Goal: Task Accomplishment & Management: Use online tool/utility

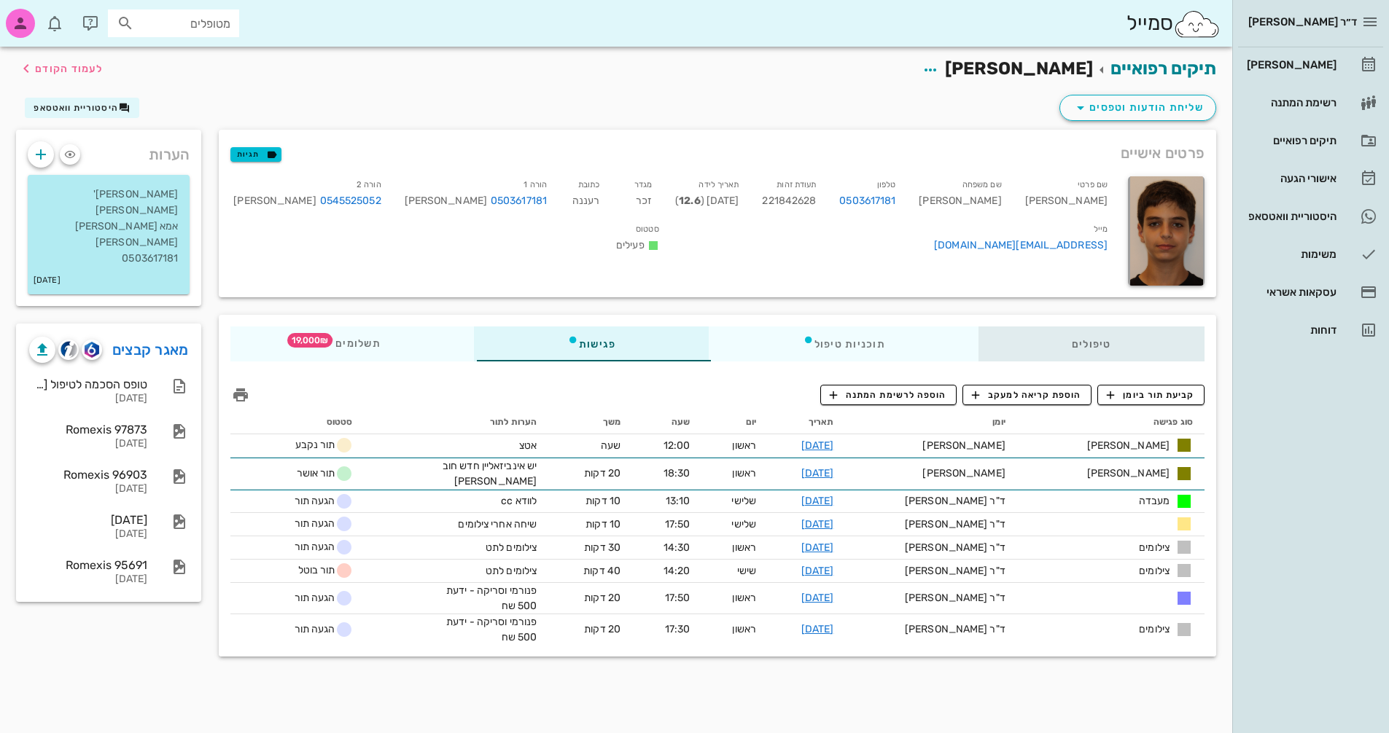
click at [1093, 334] on div "טיפולים" at bounding box center [1091, 344] width 226 height 35
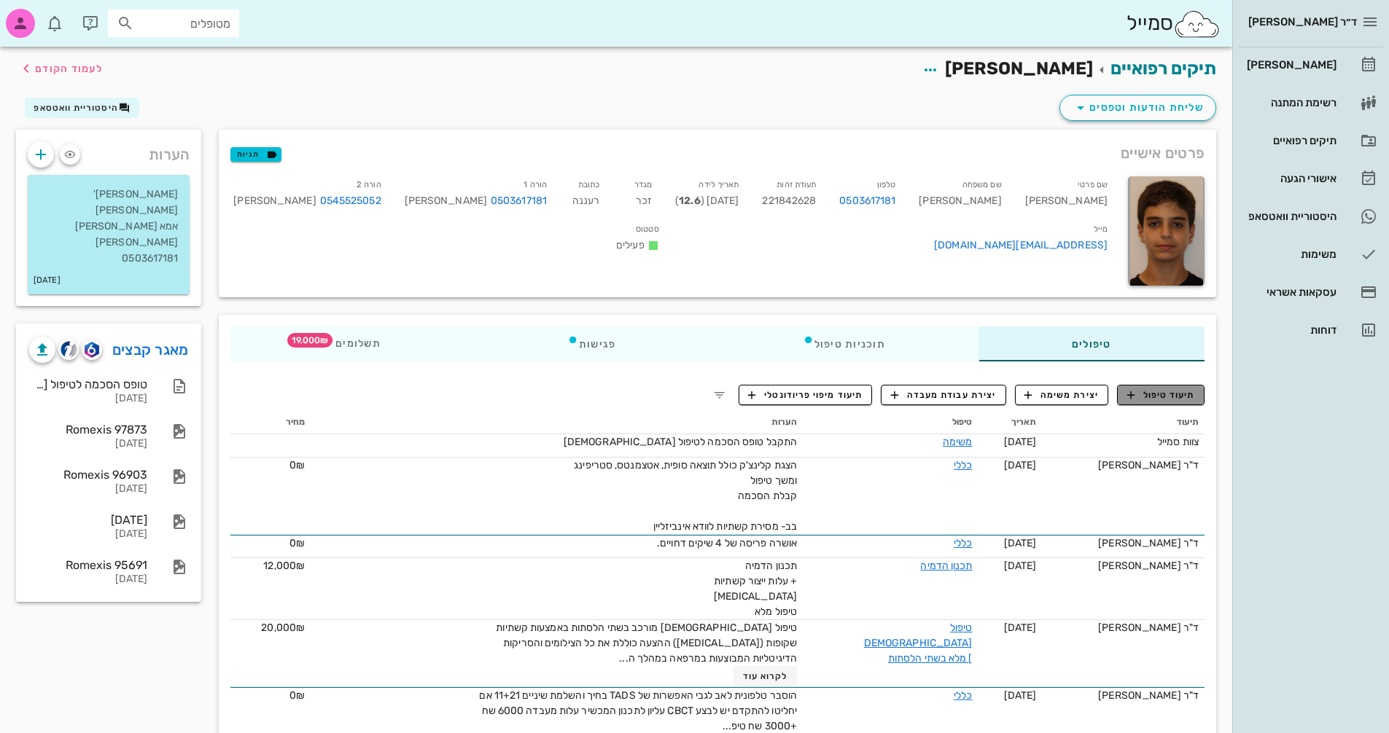
click at [1169, 393] on span "תיעוד טיפול" at bounding box center [1161, 395] width 68 height 13
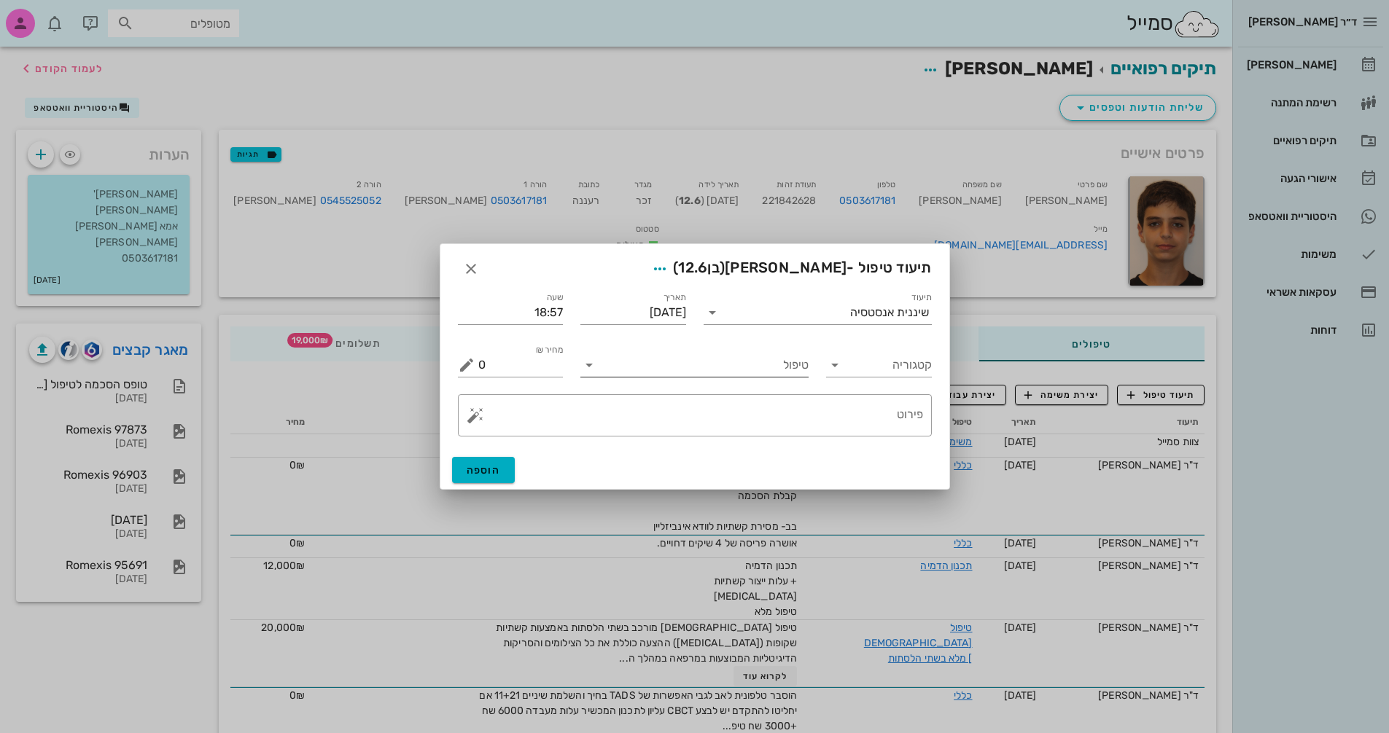
click at [704, 367] on input "טיפול" at bounding box center [705, 365] width 208 height 23
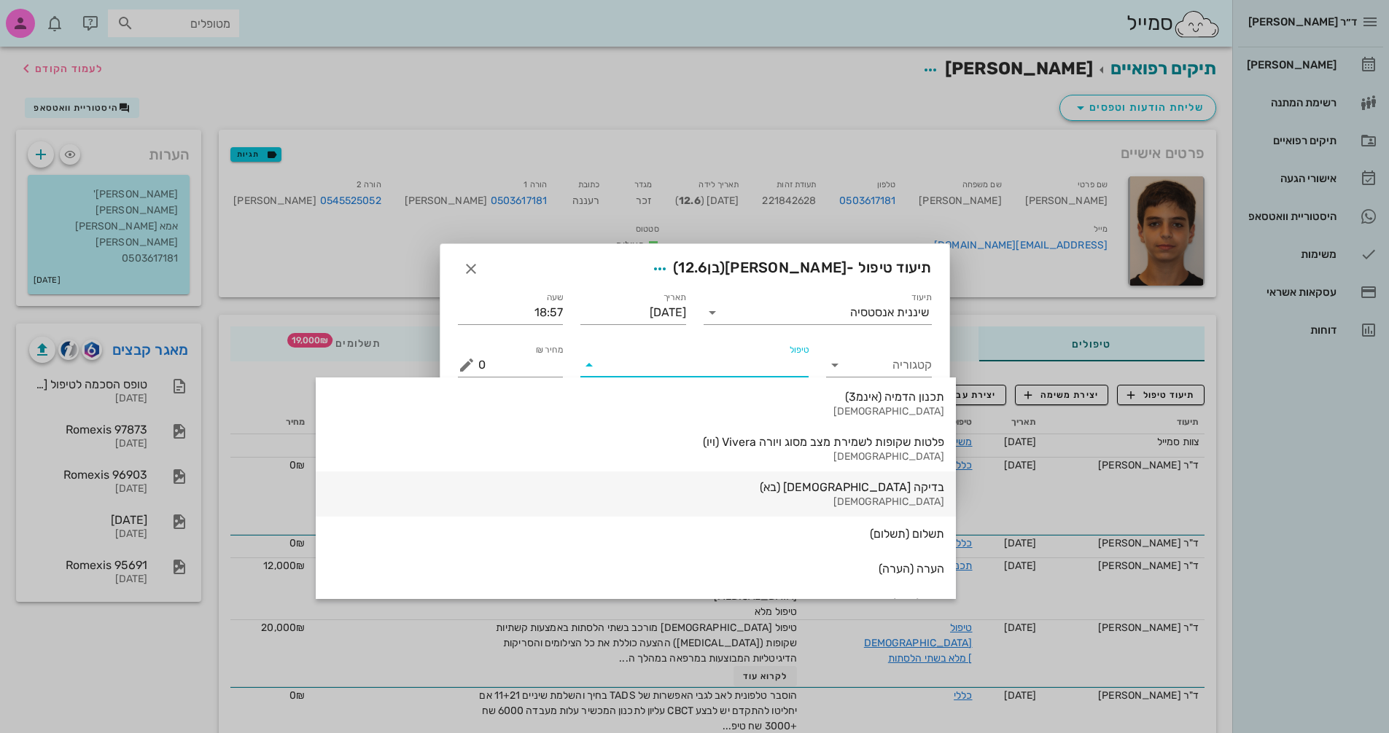
scroll to position [1567, 0]
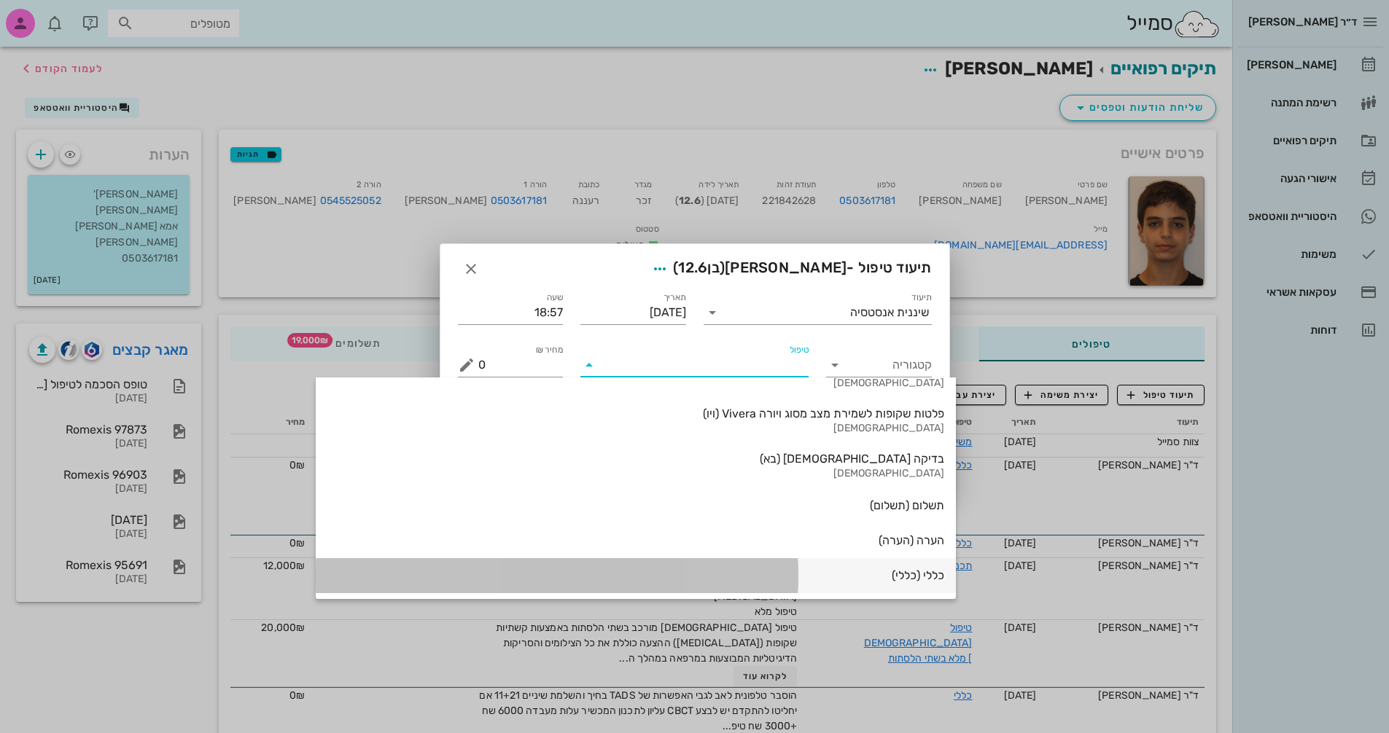
click at [777, 584] on div "כללי (כללי)" at bounding box center [635, 576] width 617 height 33
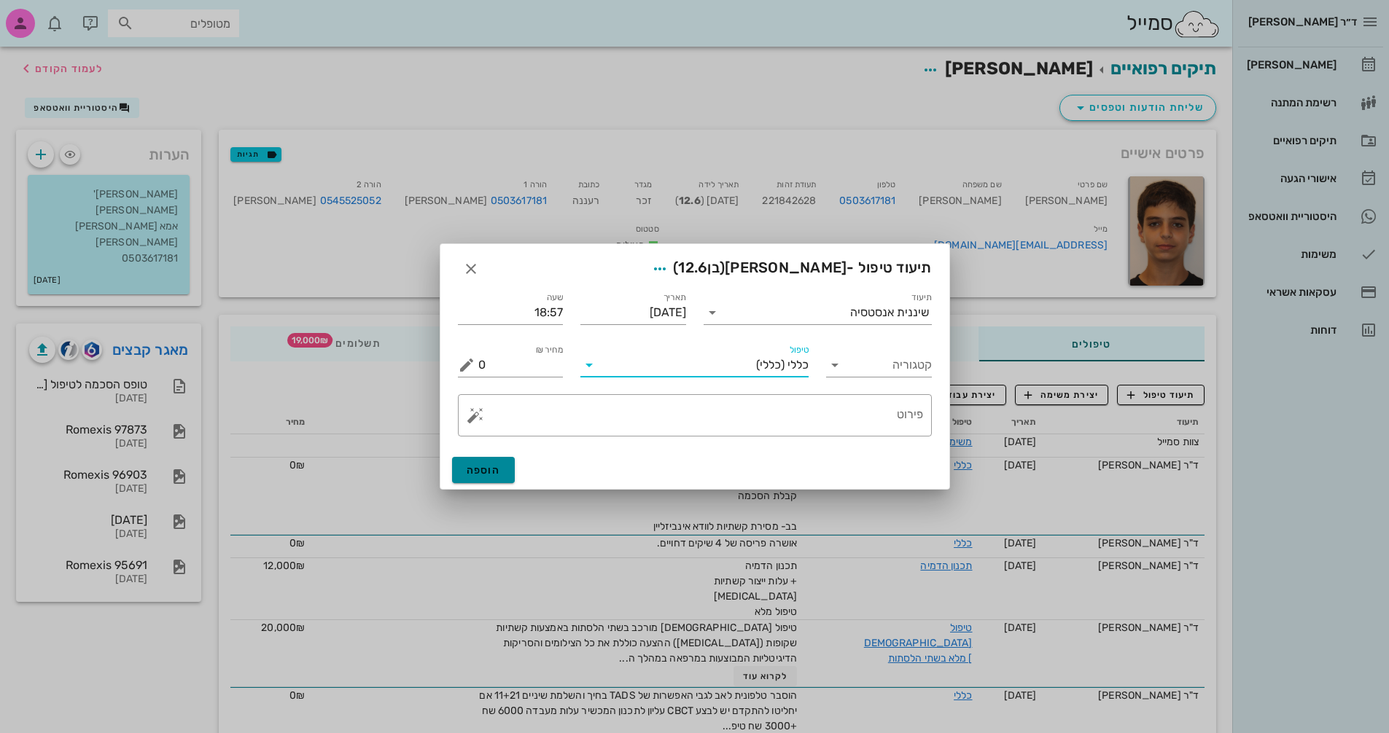
click at [496, 471] on span "הוספה" at bounding box center [484, 470] width 34 height 12
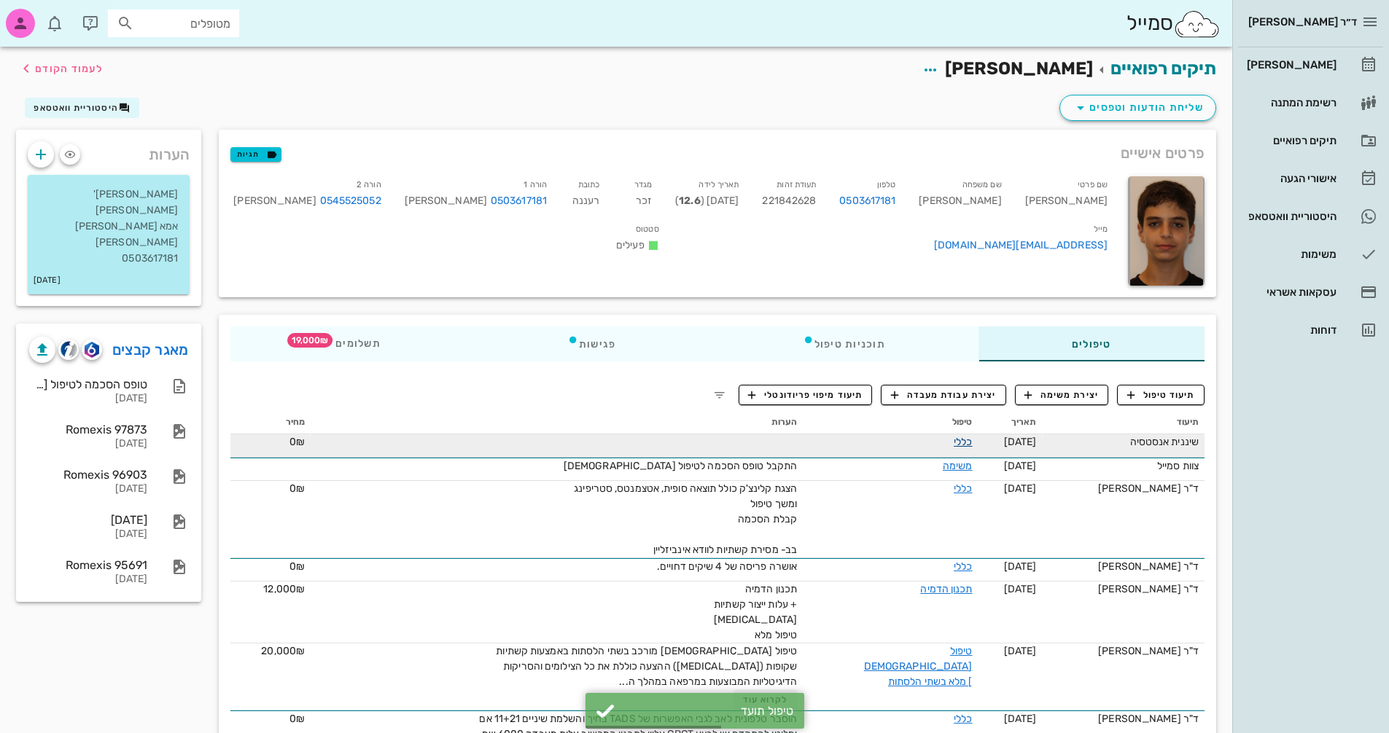
click at [958, 440] on link "כללי" at bounding box center [963, 442] width 18 height 12
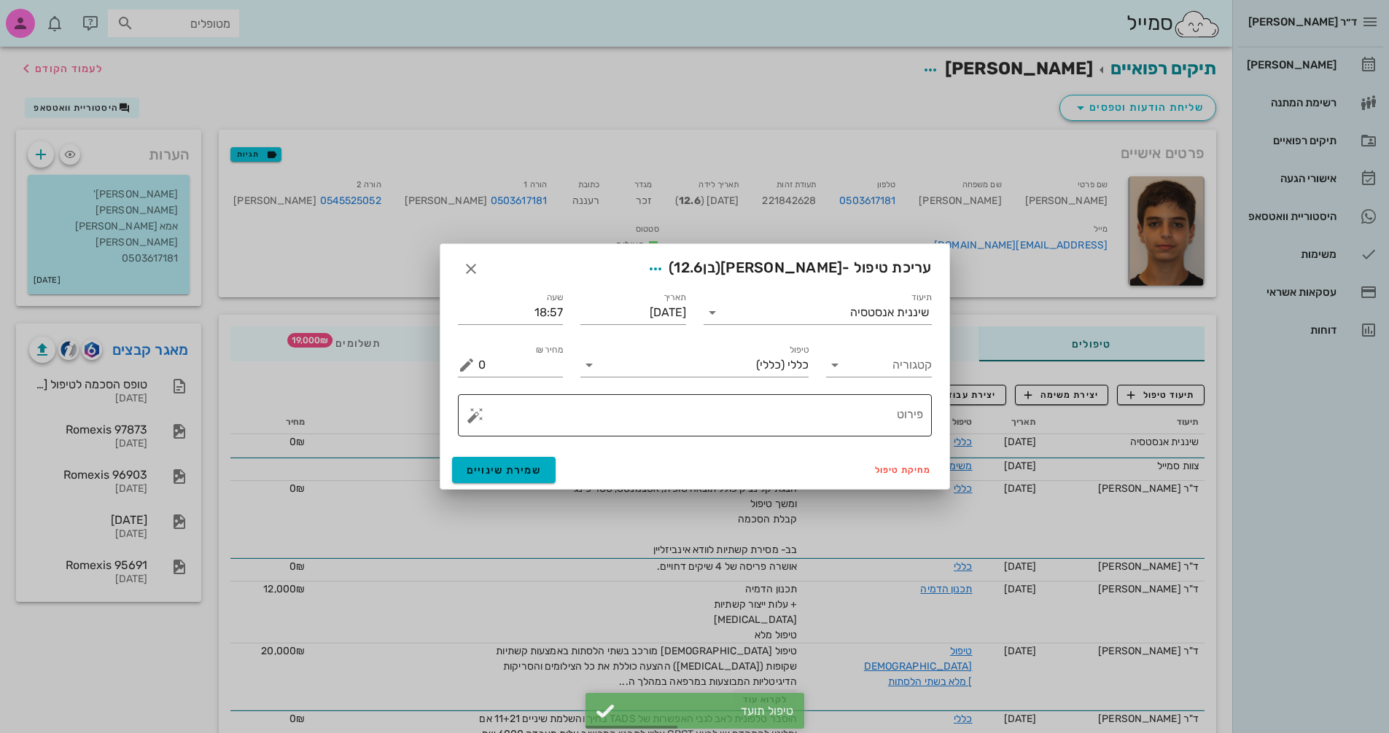
click at [468, 421] on button "button" at bounding box center [475, 415] width 17 height 17
click at [504, 362] on div "[MEDICAL_DATA]" at bounding box center [526, 357] width 119 height 29
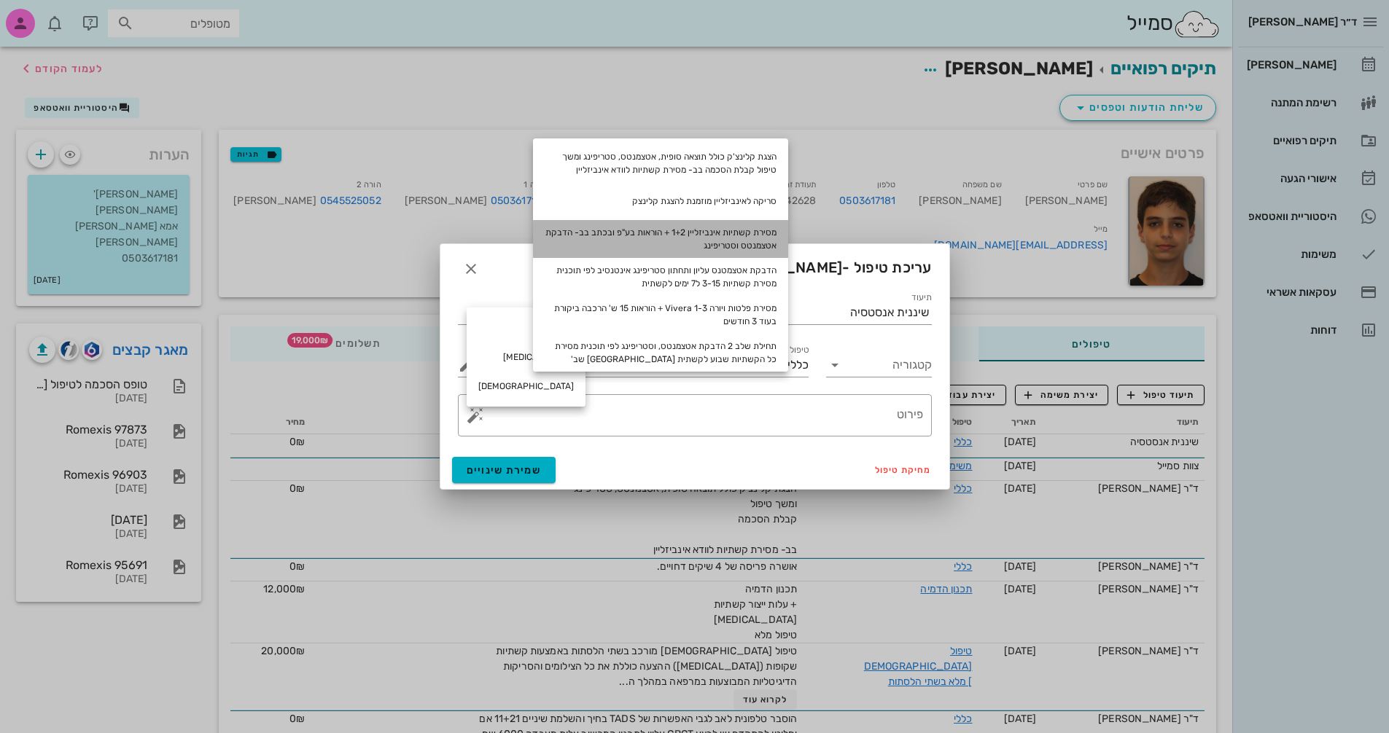
click at [722, 238] on div "מסירת קשתיות אינביזליין 1+2 + הוראות בע"פ ובכתב בב- הדבקת אטצמנטס וסטריפינג" at bounding box center [660, 239] width 255 height 38
type textarea "מסירת קשתיות אינביזליין 1+2 + הוראות בע"פ ובכתב בב- הדבקת אטצמנטס וסטריפינג"
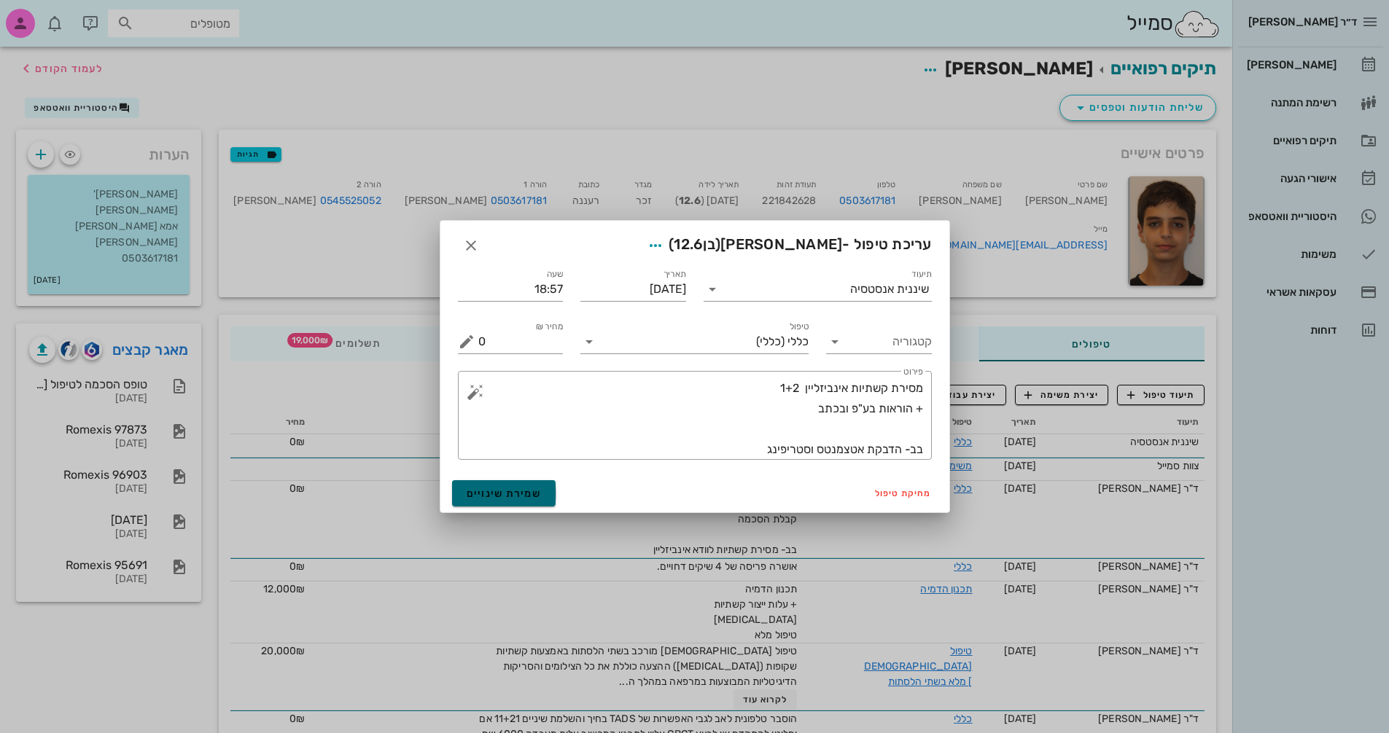
click at [530, 486] on button "שמירת שינויים" at bounding box center [504, 493] width 104 height 26
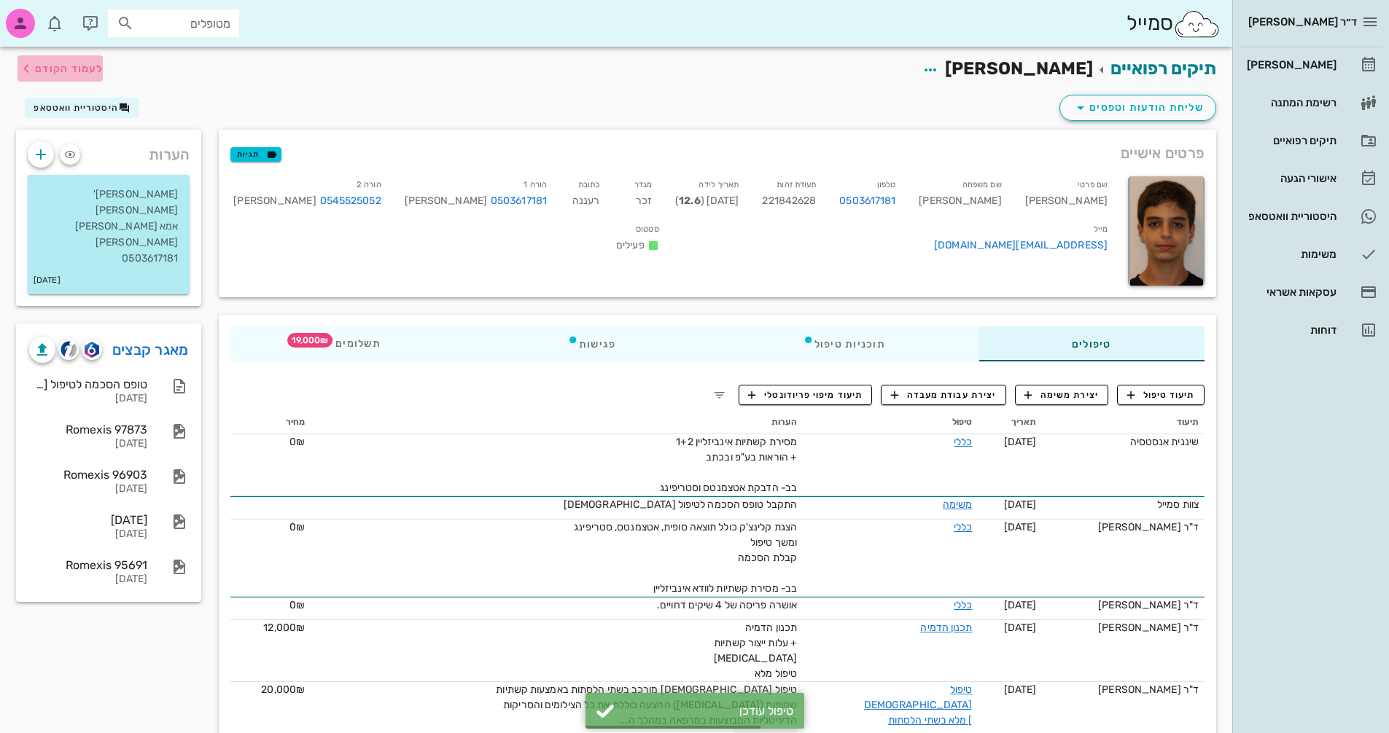
click at [93, 64] on span "לעמוד הקודם" at bounding box center [69, 69] width 68 height 12
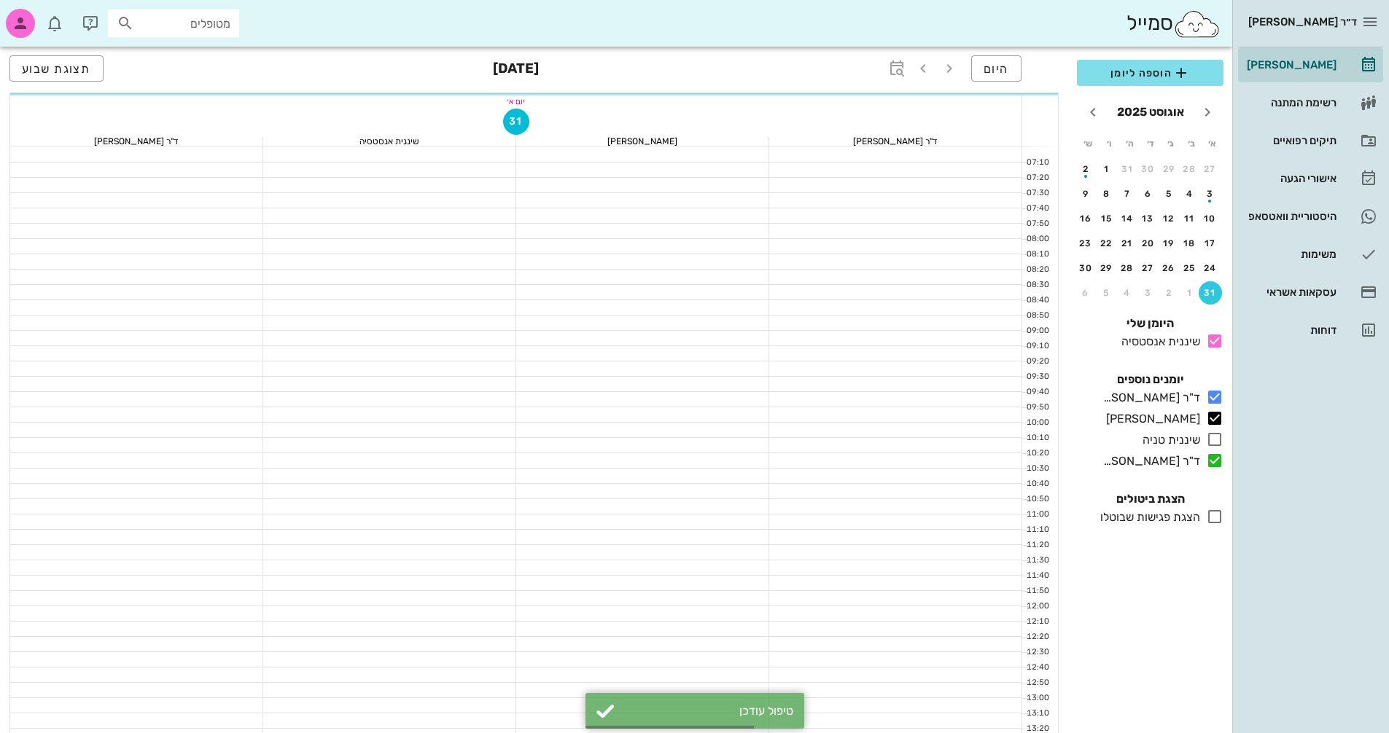
scroll to position [700, 0]
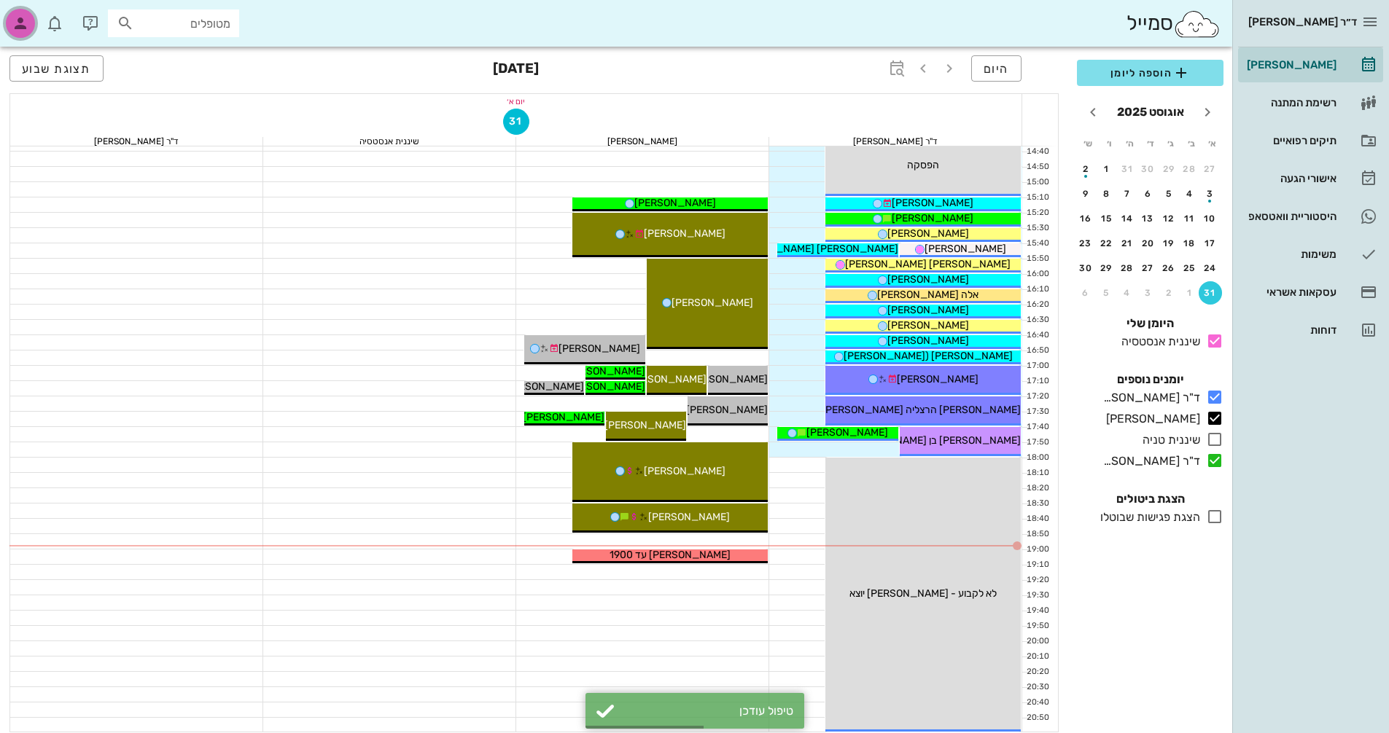
click at [32, 16] on div "button" at bounding box center [20, 23] width 29 height 29
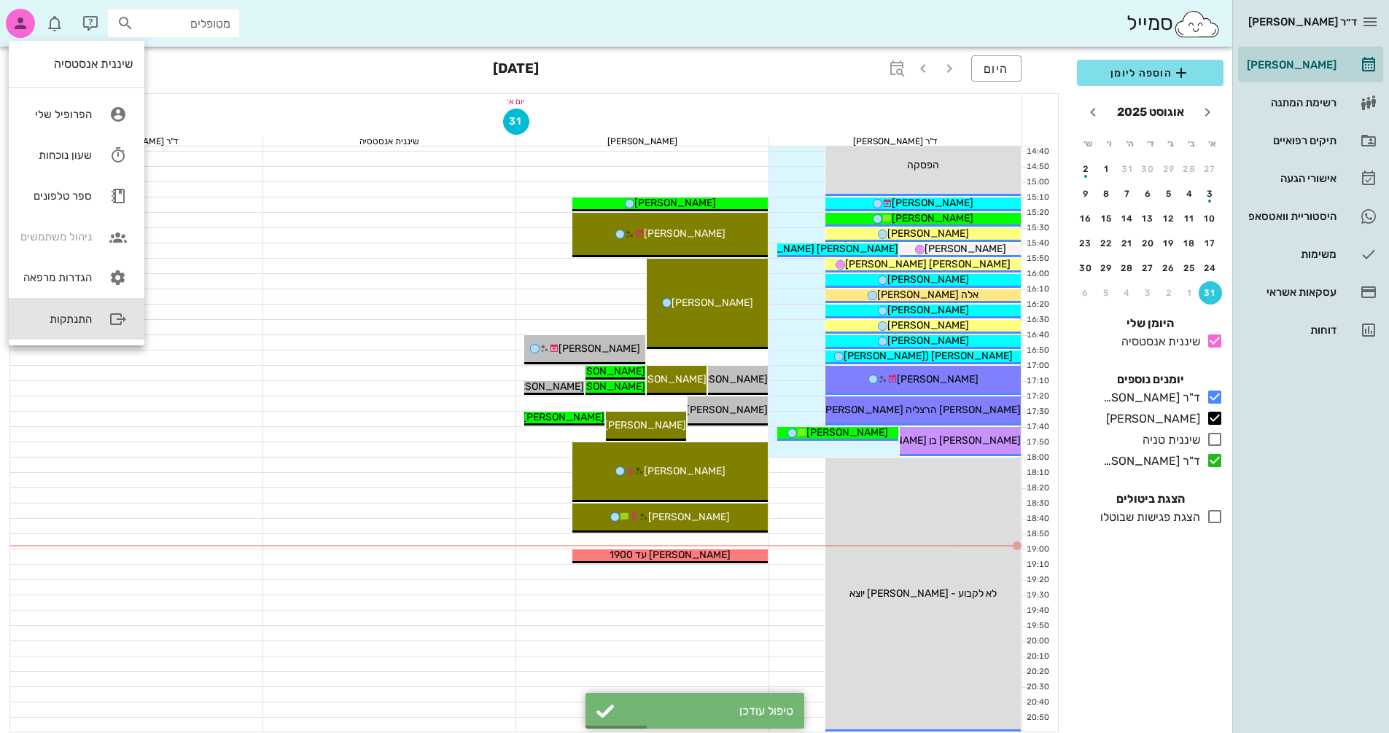
click at [90, 318] on div "התנתקות" at bounding box center [55, 319] width 71 height 13
